Goal: Task Accomplishment & Management: Manage account settings

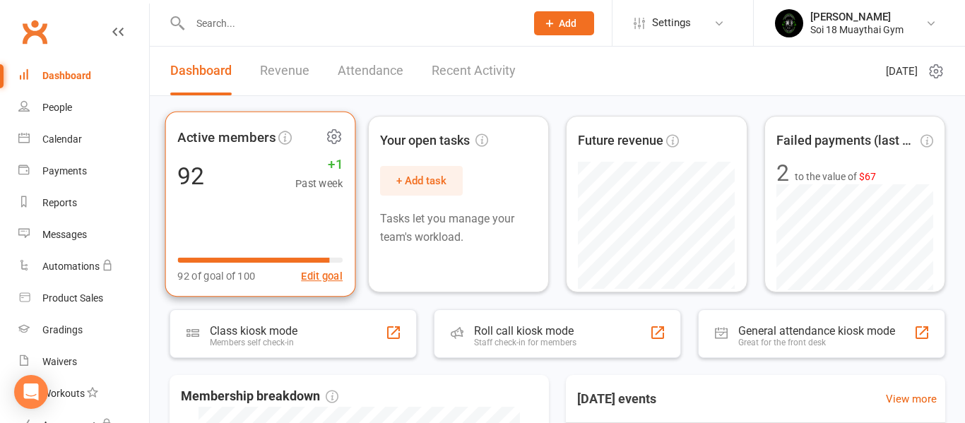
click at [268, 213] on div "Active members 92 +1 Past week 92 of goal of 100 Edit goal" at bounding box center [260, 205] width 190 height 186
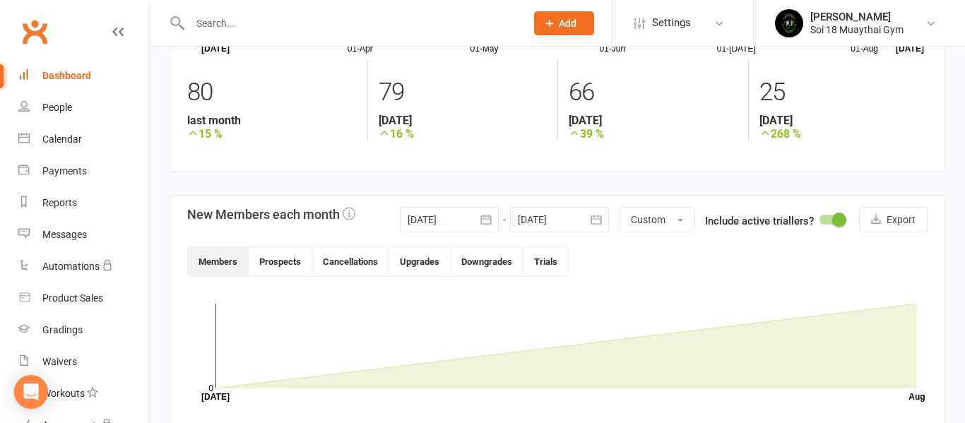
scroll to position [189, 0]
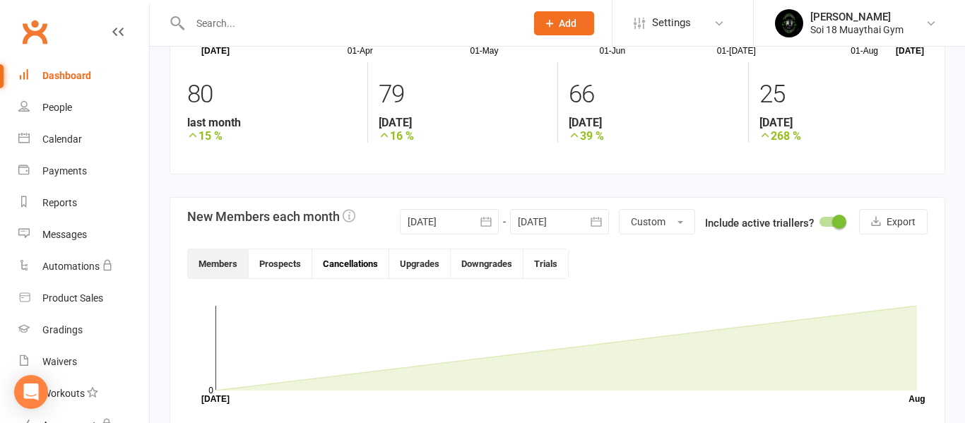
click at [341, 262] on button "Cancellations" at bounding box center [350, 263] width 77 height 29
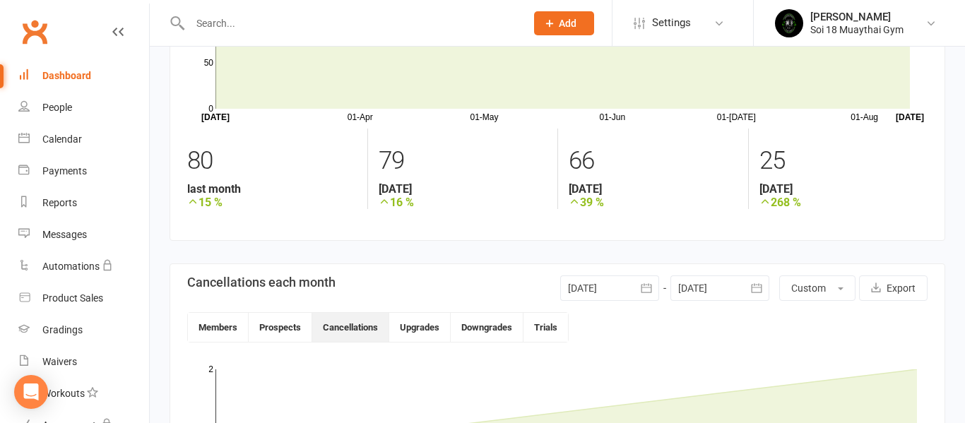
scroll to position [0, 0]
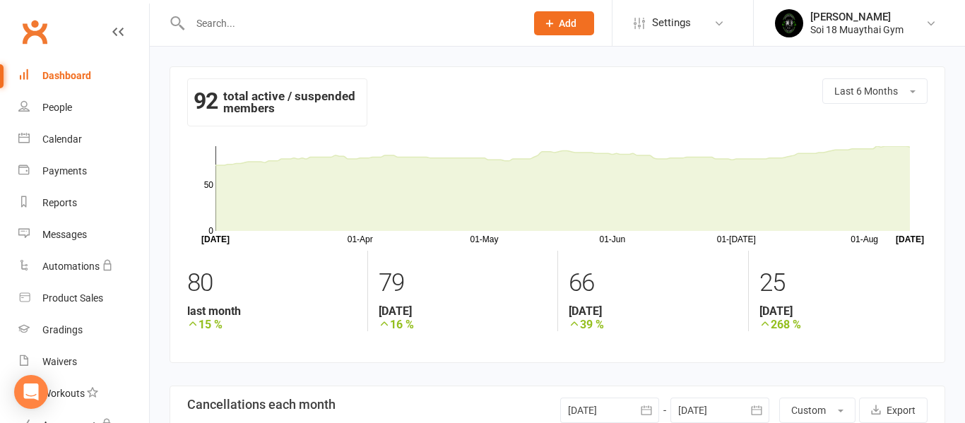
click at [76, 78] on div "Dashboard" at bounding box center [66, 75] width 49 height 11
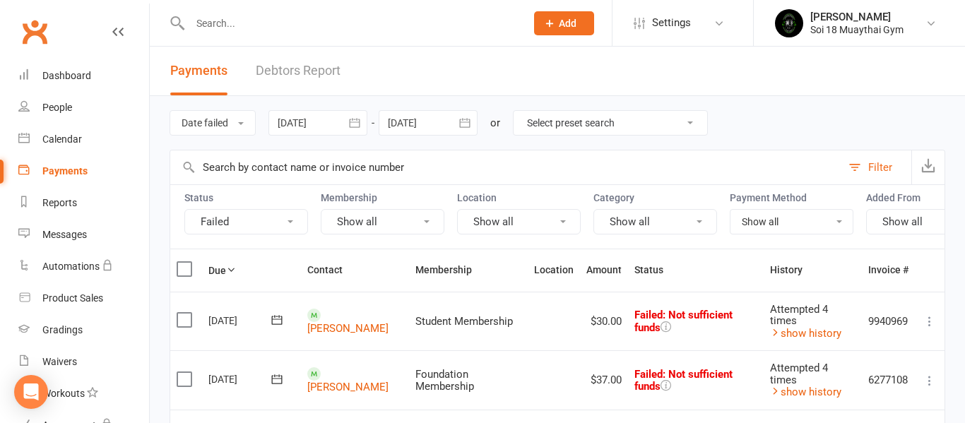
click at [929, 382] on icon at bounding box center [929, 381] width 14 height 14
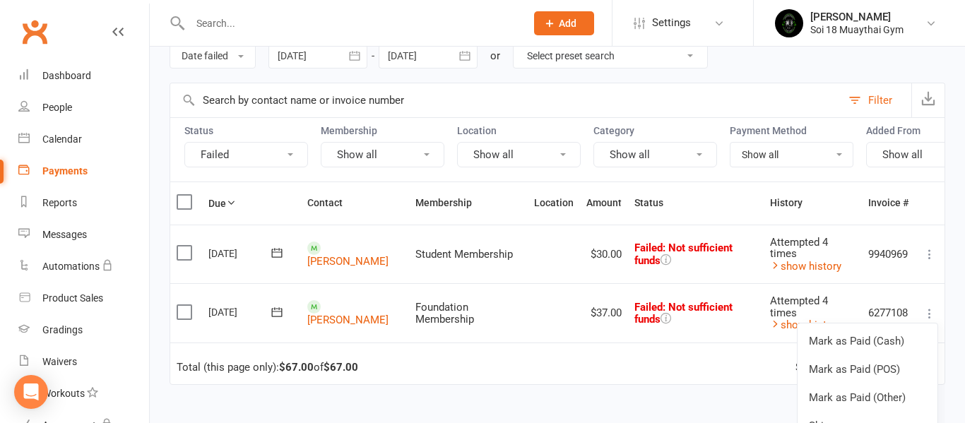
scroll to position [232, 0]
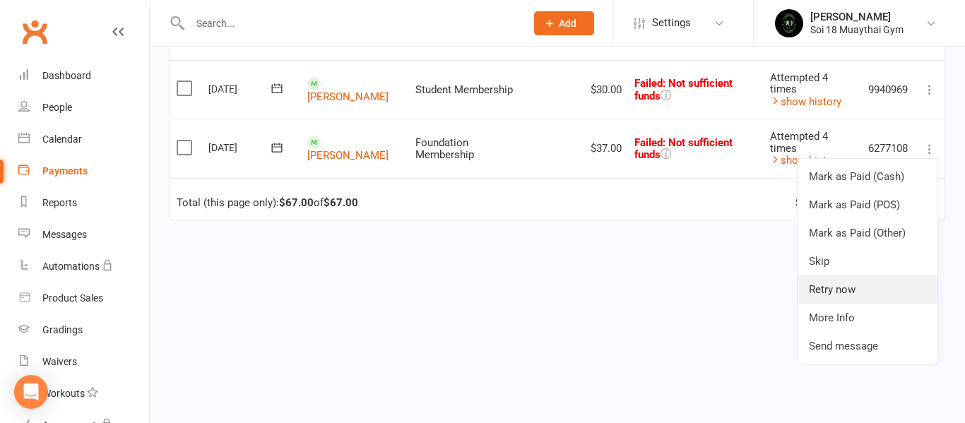
click at [865, 287] on link "Retry now" at bounding box center [867, 289] width 140 height 28
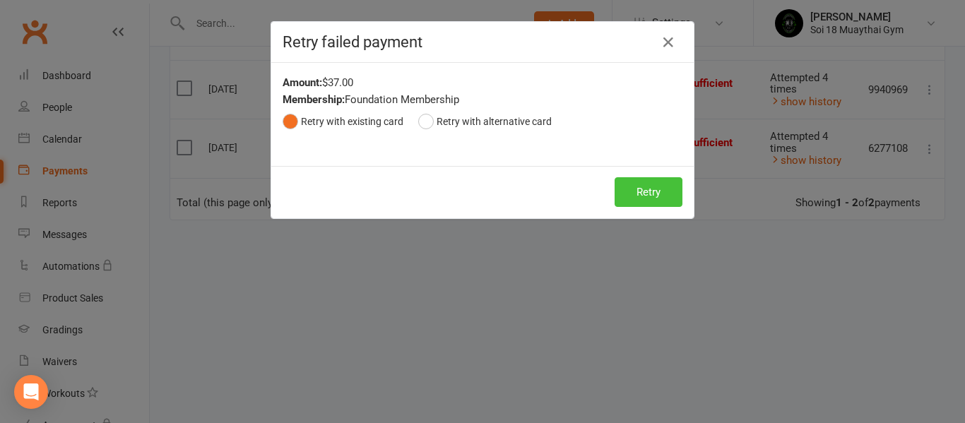
click at [666, 194] on button "Retry" at bounding box center [649, 192] width 68 height 30
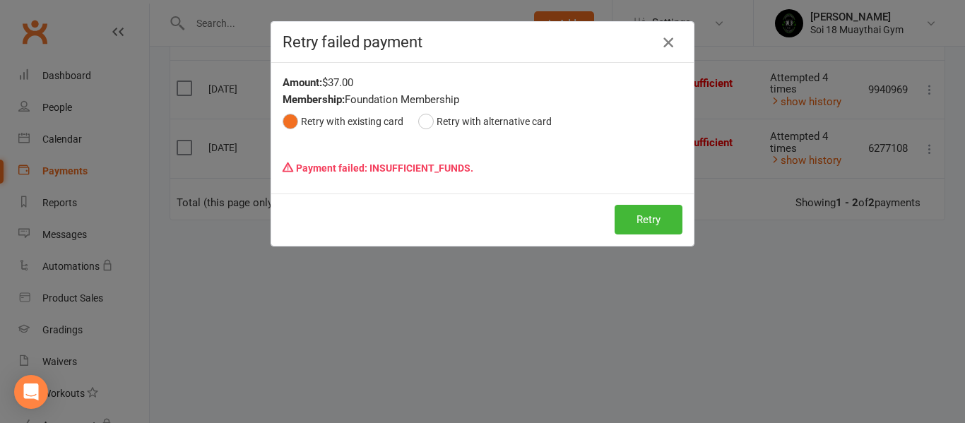
click at [670, 45] on icon "button" at bounding box center [668, 42] width 17 height 17
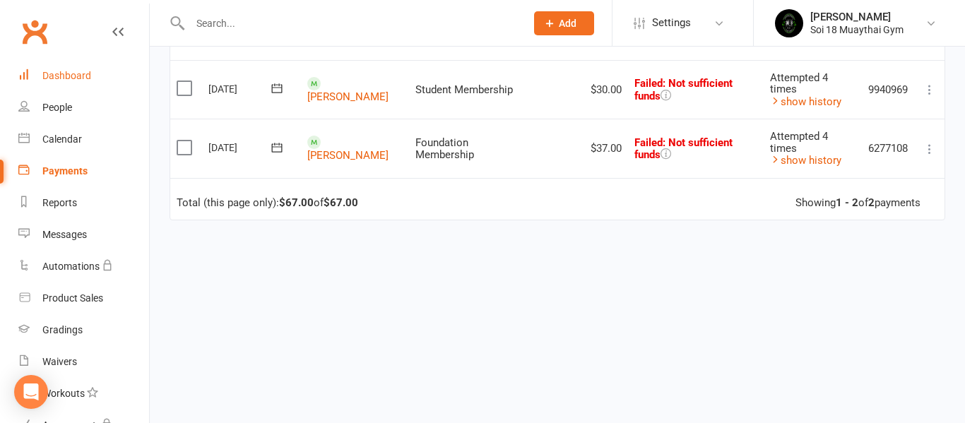
click at [73, 71] on link "Dashboard" at bounding box center [83, 76] width 131 height 32
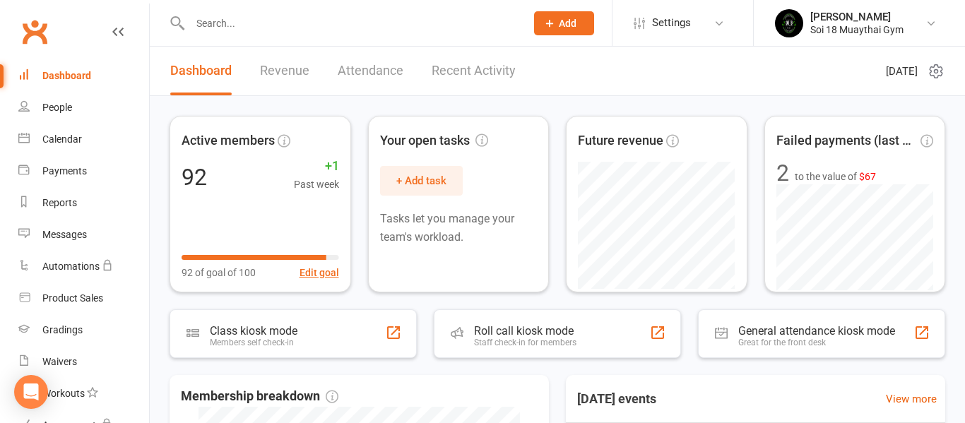
click at [232, 30] on input "text" at bounding box center [351, 23] width 330 height 20
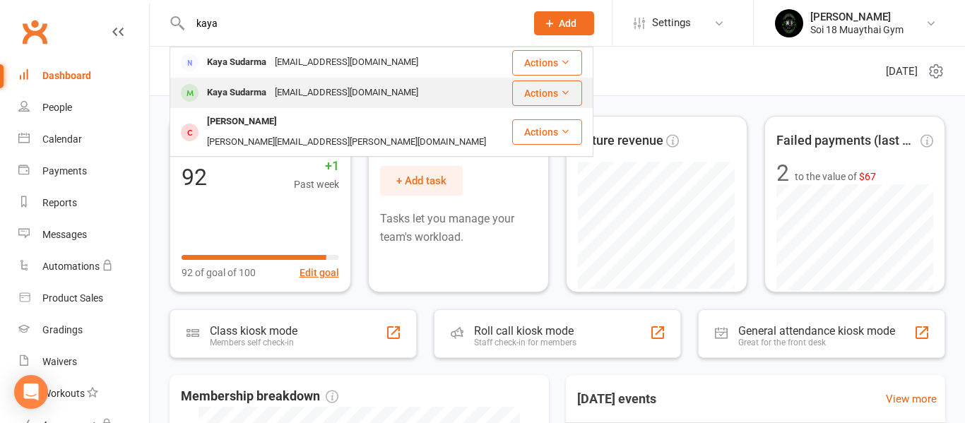
type input "kaya"
click at [237, 93] on div "Kaya Sudarma" at bounding box center [237, 93] width 68 height 20
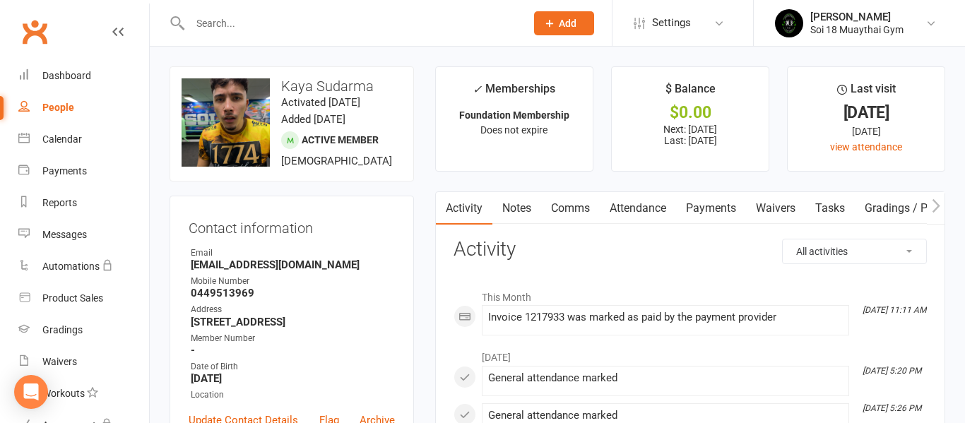
click at [702, 209] on link "Payments" at bounding box center [711, 208] width 70 height 32
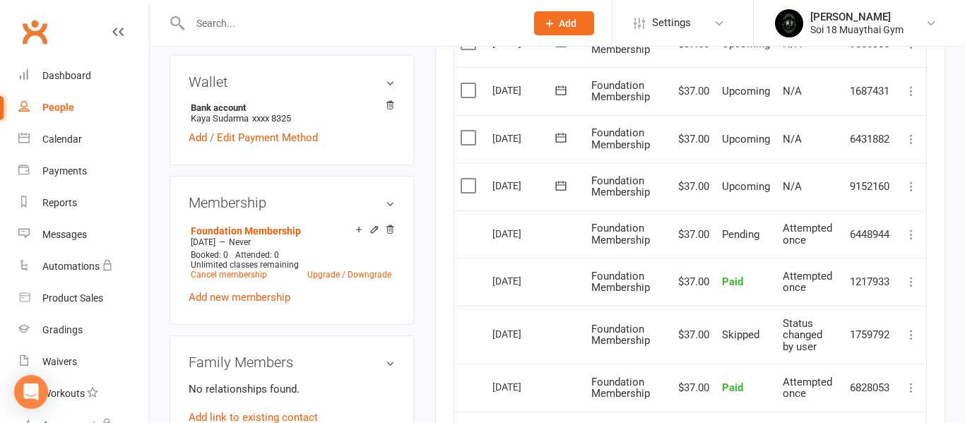
scroll to position [417, 0]
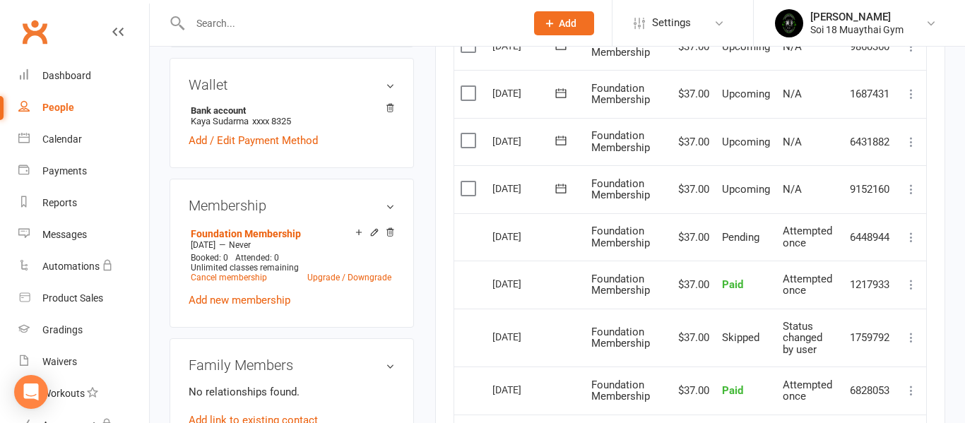
click at [466, 189] on label at bounding box center [470, 189] width 19 height 14
click at [466, 182] on input "checkbox" at bounding box center [465, 182] width 9 height 0
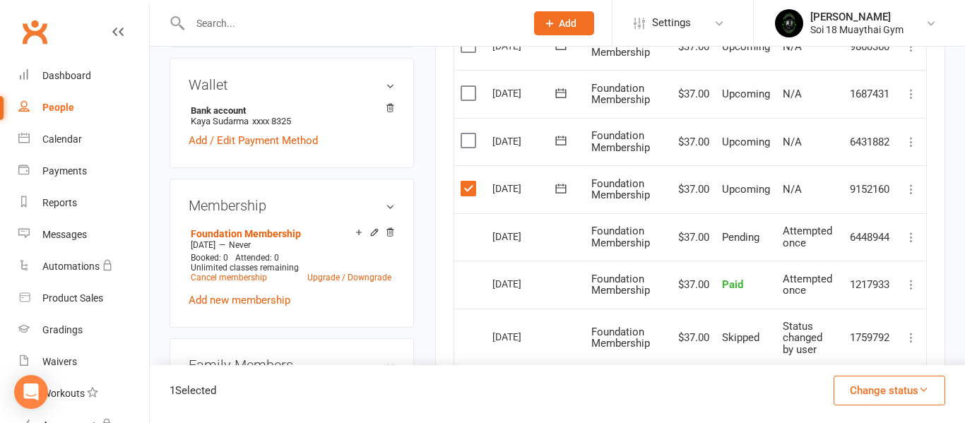
click at [916, 400] on button "Change status" at bounding box center [889, 391] width 112 height 30
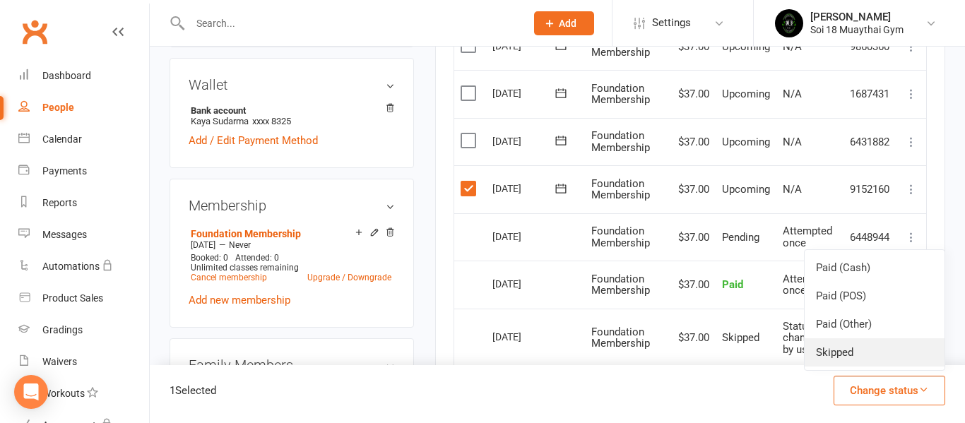
click at [865, 350] on link "Skipped" at bounding box center [875, 352] width 140 height 28
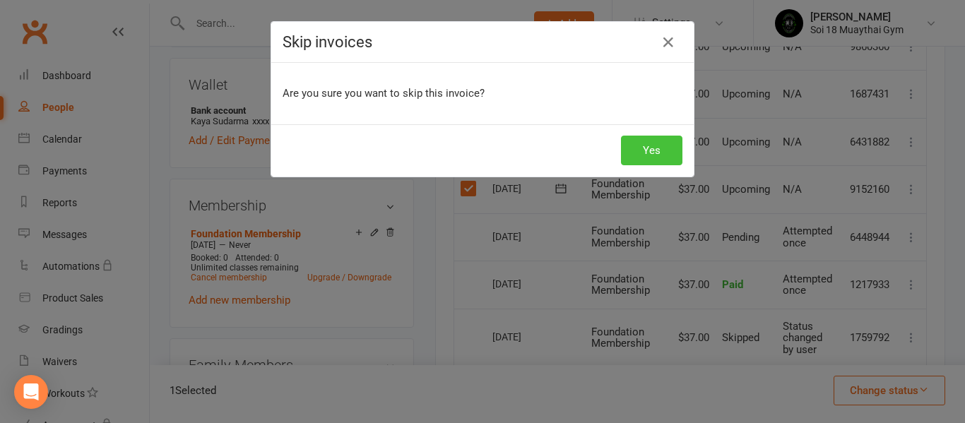
click at [670, 157] on button "Yes" at bounding box center [651, 151] width 61 height 30
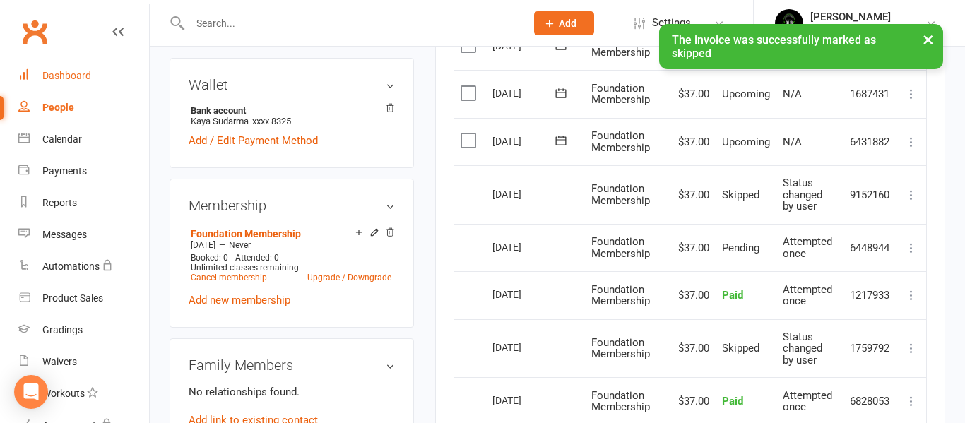
click at [66, 79] on div "Dashboard" at bounding box center [66, 75] width 49 height 11
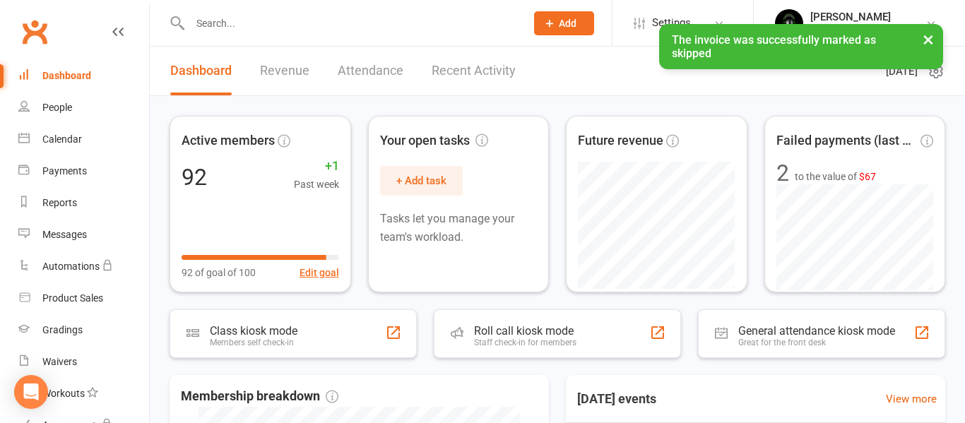
click at [487, 74] on link "Recent Activity" at bounding box center [474, 71] width 84 height 49
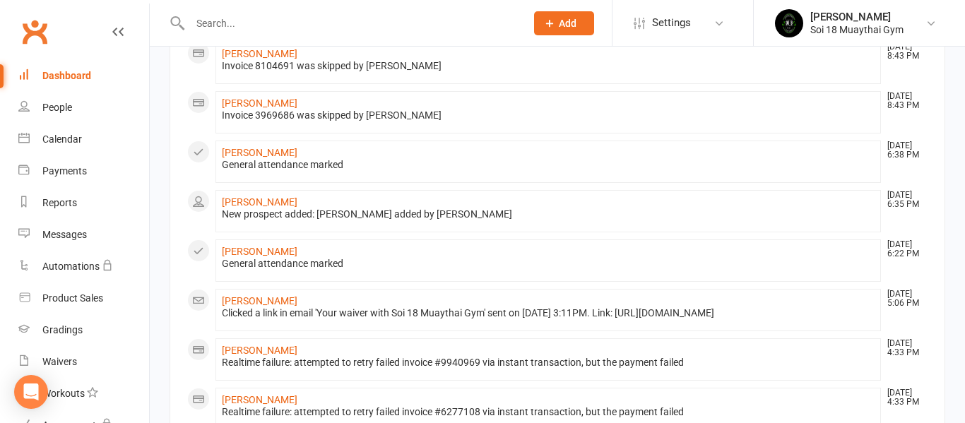
scroll to position [549, 0]
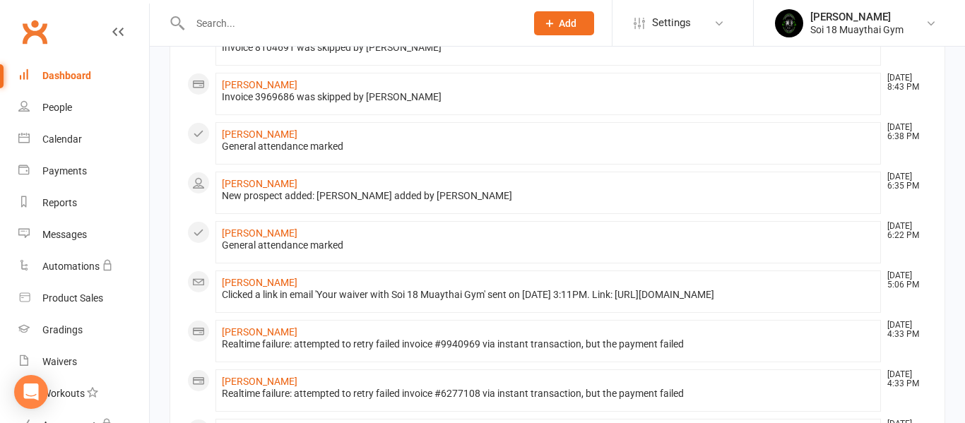
click at [76, 75] on div "Dashboard" at bounding box center [66, 75] width 49 height 11
click at [114, 30] on icon at bounding box center [117, 31] width 11 height 11
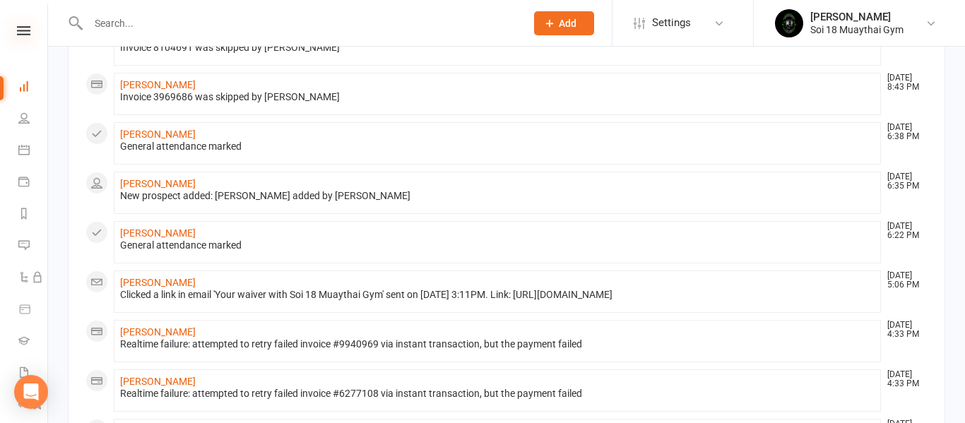
click at [27, 30] on icon at bounding box center [23, 30] width 13 height 9
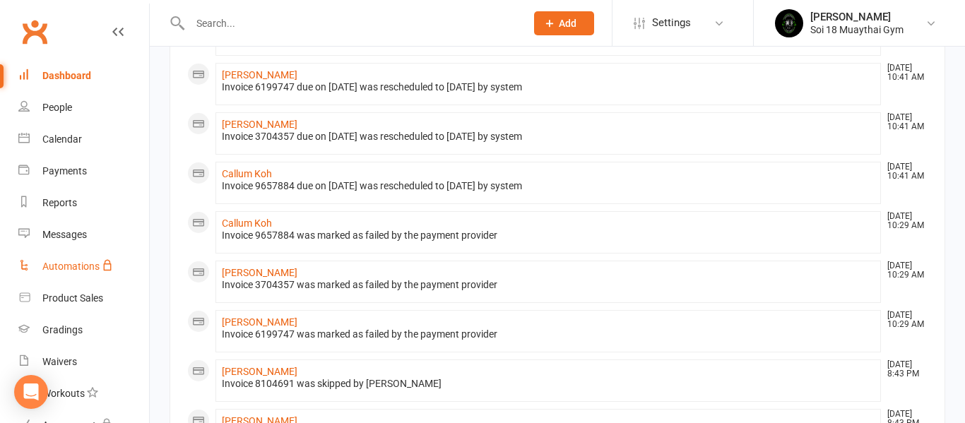
scroll to position [0, 0]
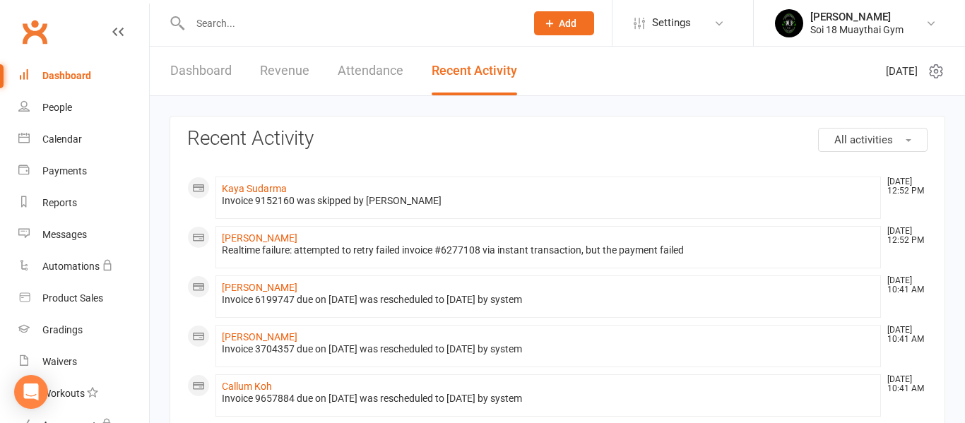
click at [192, 73] on link "Dashboard" at bounding box center [200, 71] width 61 height 49
